Goal: Information Seeking & Learning: Learn about a topic

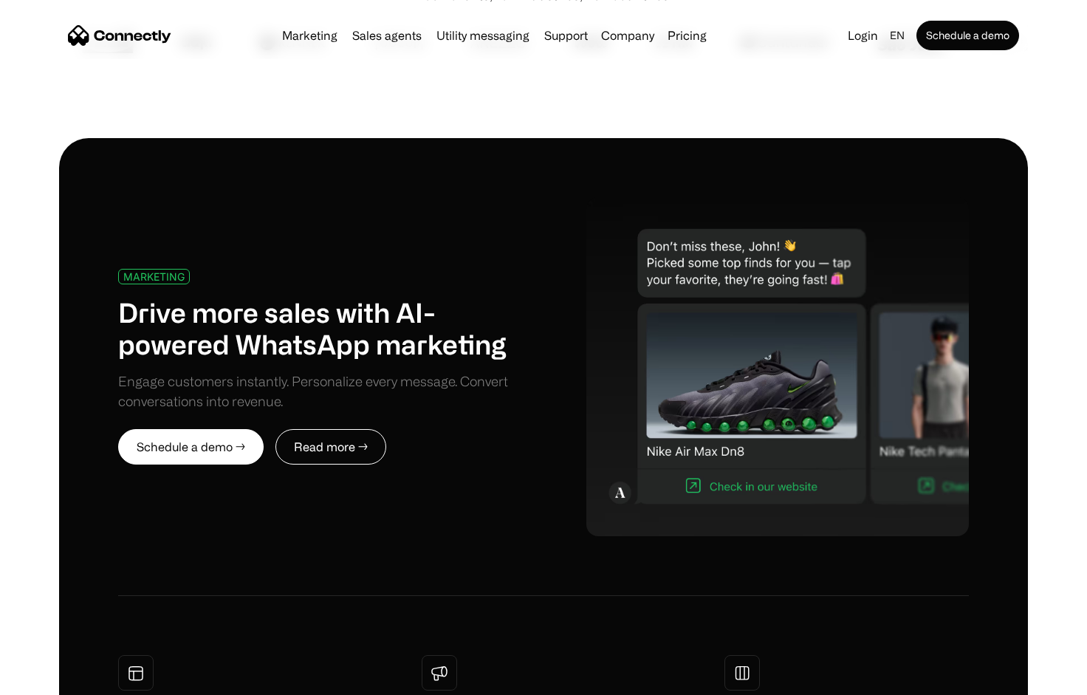
scroll to position [557, 0]
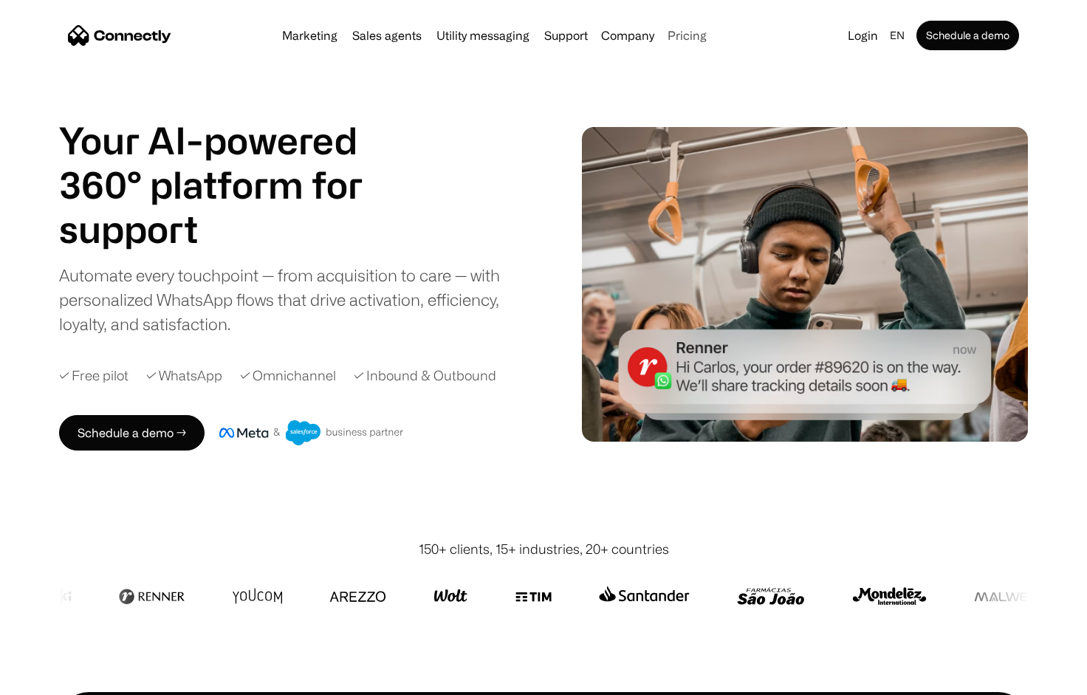
click at [671, 38] on link "Pricing" at bounding box center [687, 36] width 51 height 12
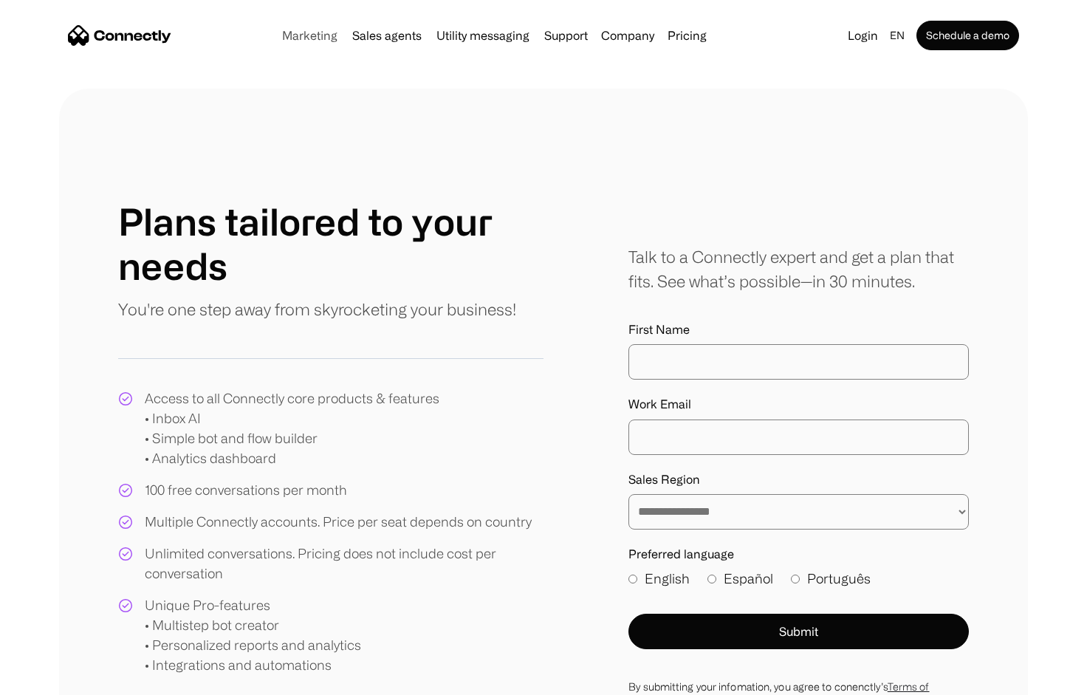
click at [312, 39] on link "Marketing" at bounding box center [309, 36] width 67 height 12
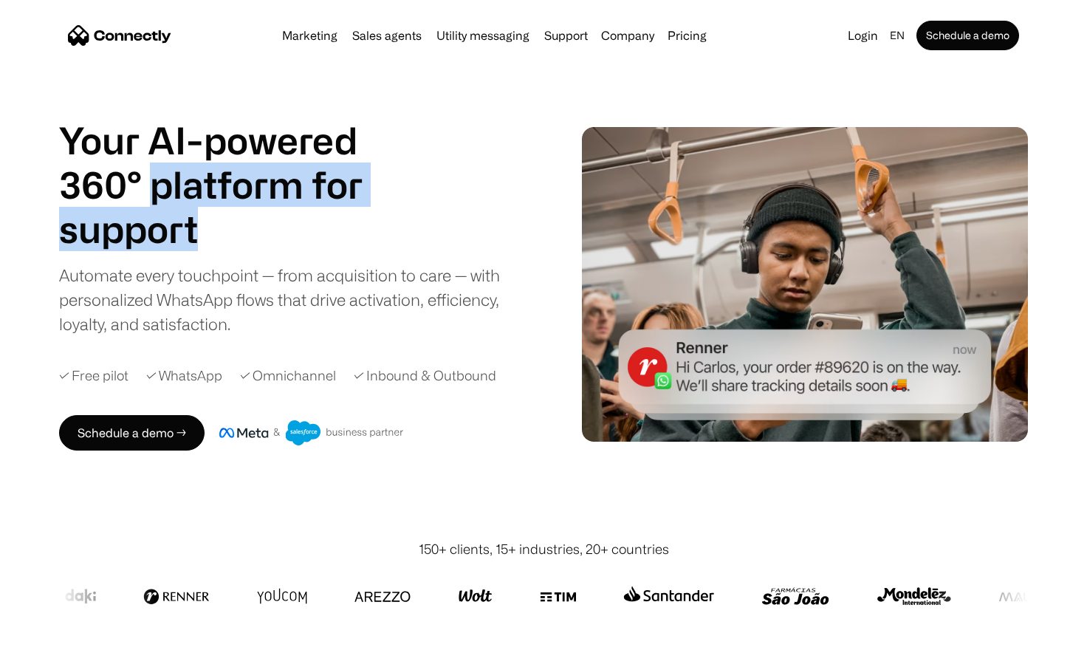
drag, startPoint x: 155, startPoint y: 191, endPoint x: 287, endPoint y: 227, distance: 136.4
click at [287, 227] on div "Your AI-powered 360° platform for sales agents support utility sales agents Sli…" at bounding box center [229, 184] width 340 height 133
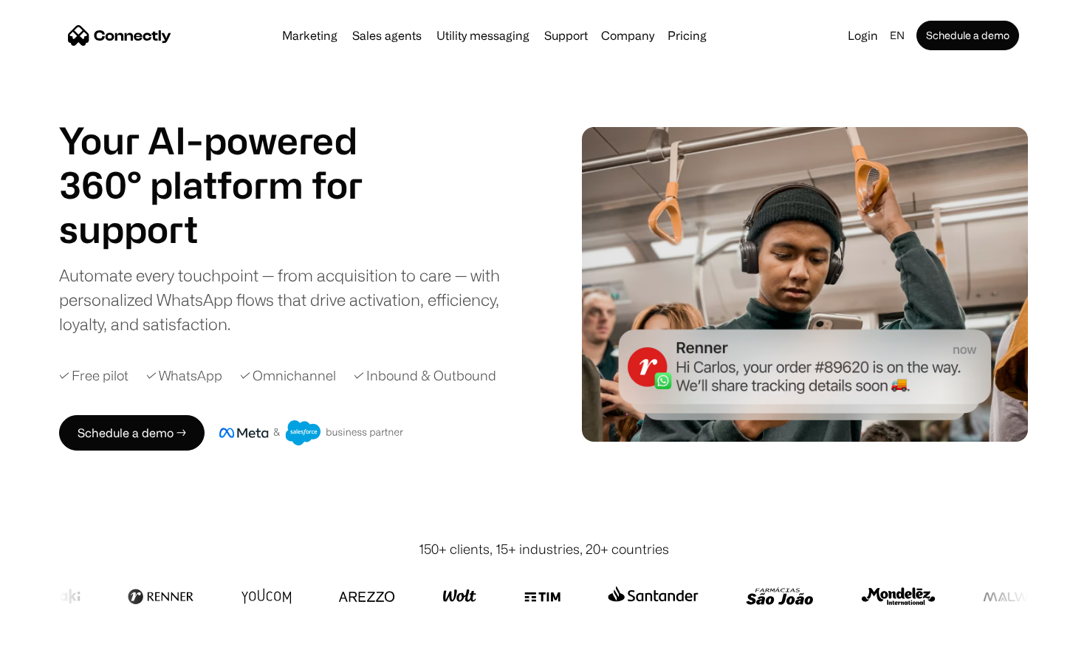
click at [286, 235] on h1 "support" at bounding box center [229, 229] width 340 height 44
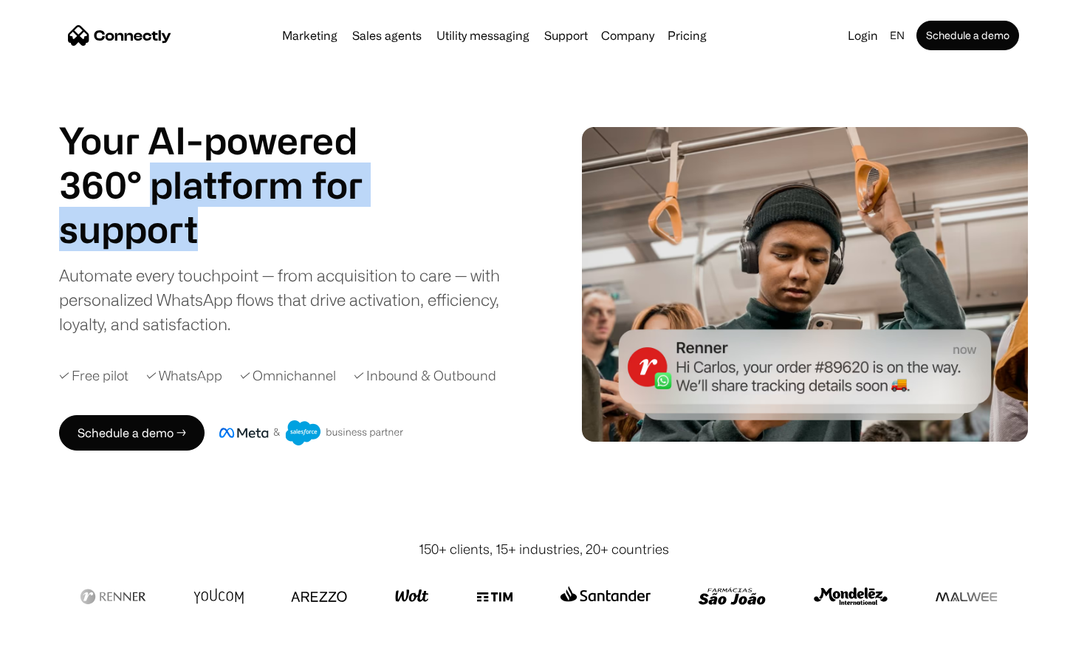
drag, startPoint x: 153, startPoint y: 185, endPoint x: 309, endPoint y: 243, distance: 166.2
click at [309, 243] on div "Your AI-powered 360° platform for sales agents support utility sales agents Sli…" at bounding box center [229, 184] width 340 height 133
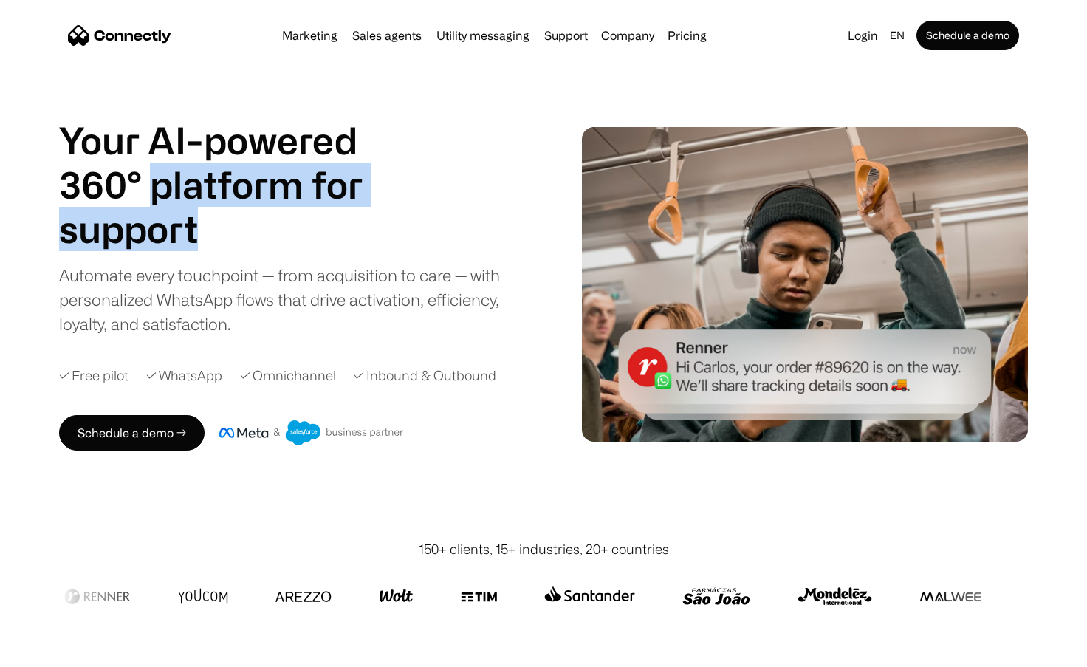
click at [309, 243] on h1 "support" at bounding box center [229, 229] width 340 height 44
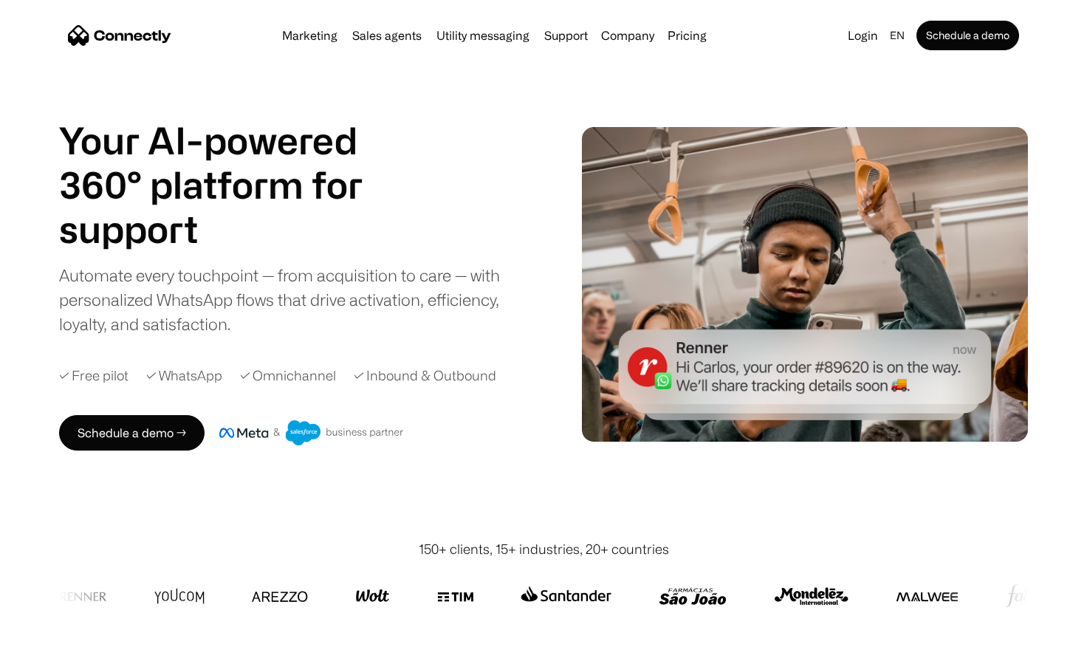
click at [163, 222] on h1 "support" at bounding box center [229, 229] width 340 height 44
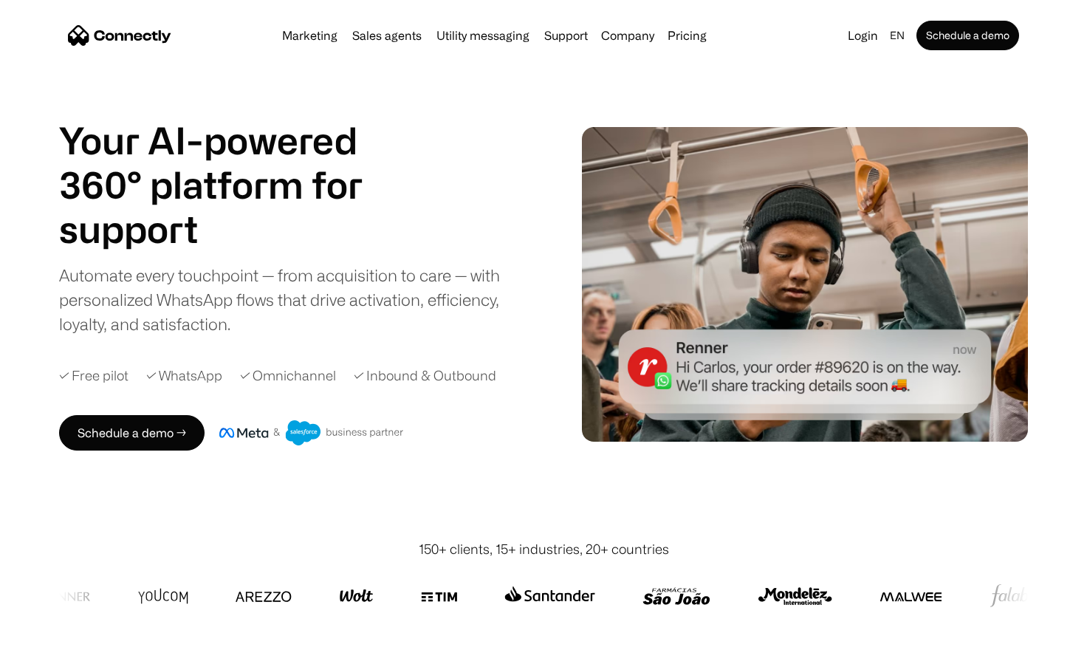
click at [169, 177] on h1 "Your AI-powered 360° platform for" at bounding box center [229, 162] width 340 height 89
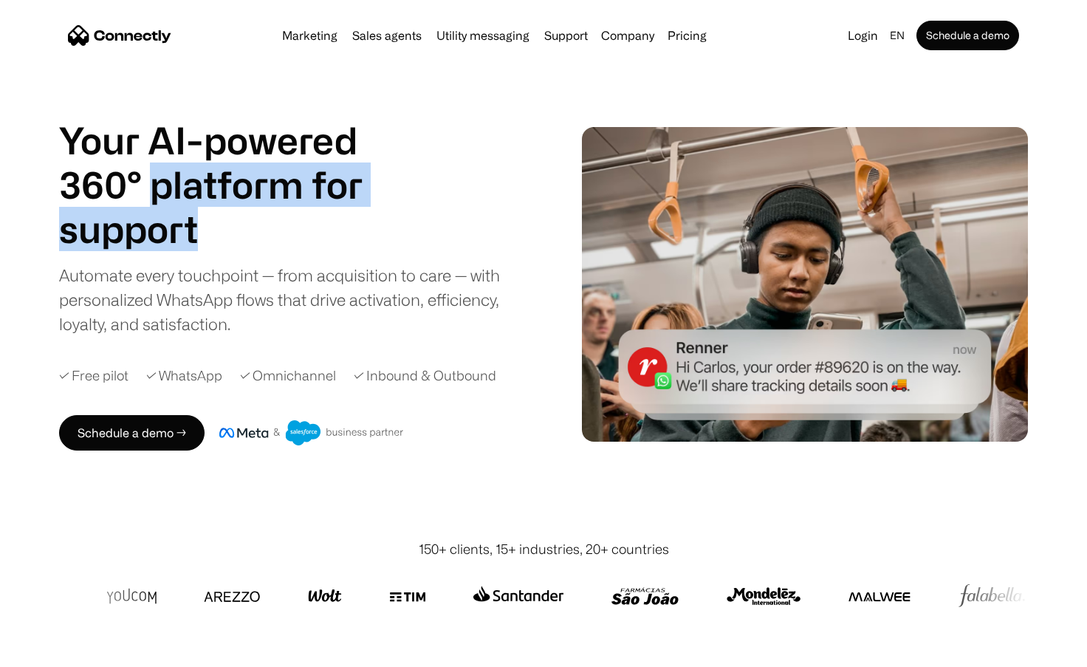
drag, startPoint x: 159, startPoint y: 183, endPoint x: 296, endPoint y: 230, distance: 145.1
click at [296, 230] on div "Your AI-powered 360° platform for sales agents support utility sales agents Sli…" at bounding box center [229, 184] width 340 height 133
click at [296, 230] on h1 "support" at bounding box center [229, 229] width 340 height 44
